Goal: Obtain resource: Download file/media

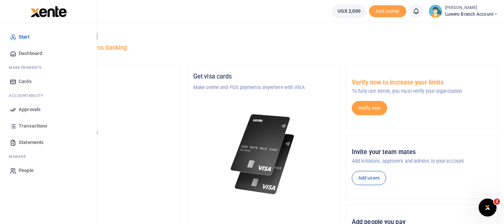
click at [31, 126] on span "Transactions" at bounding box center [33, 125] width 29 height 7
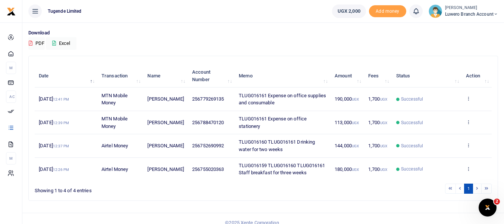
scroll to position [60, 0]
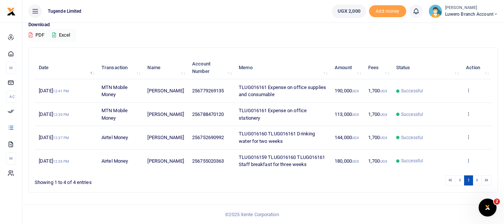
click at [467, 162] on icon at bounding box center [468, 159] width 5 height 5
click at [442, 132] on link "View details" at bounding box center [441, 132] width 59 height 10
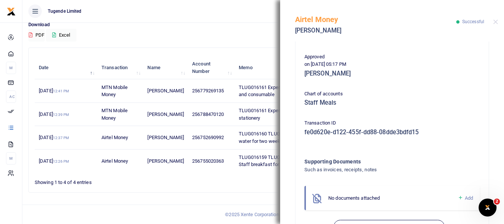
scroll to position [210, 0]
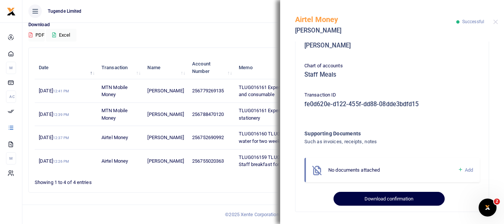
click at [401, 194] on button "Download confirmation" at bounding box center [389, 198] width 111 height 14
